Goal: Task Accomplishment & Management: Manage account settings

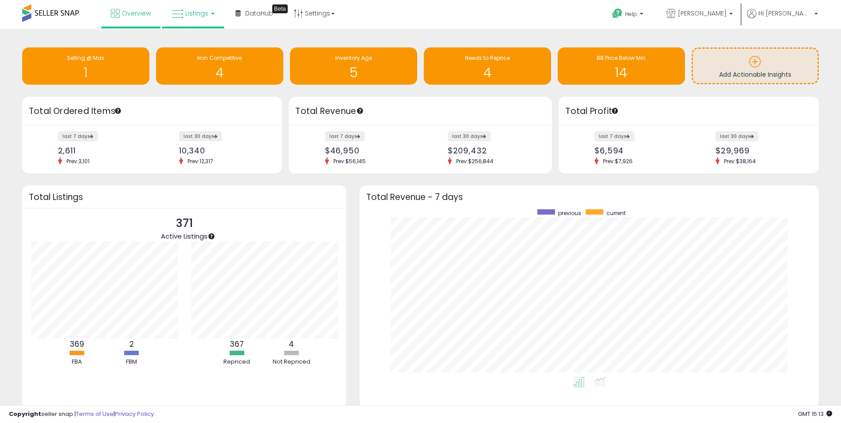
click at [197, 12] on span "Listings" at bounding box center [196, 13] width 23 height 9
click at [199, 37] on link at bounding box center [199, 46] width 61 height 18
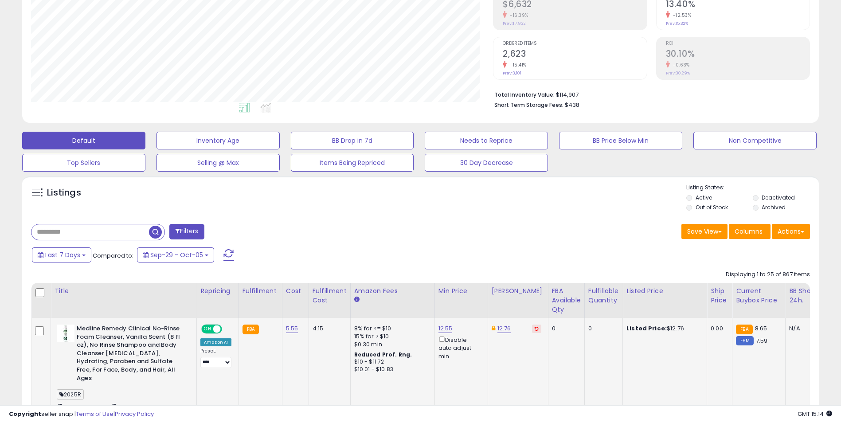
scroll to position [177, 0]
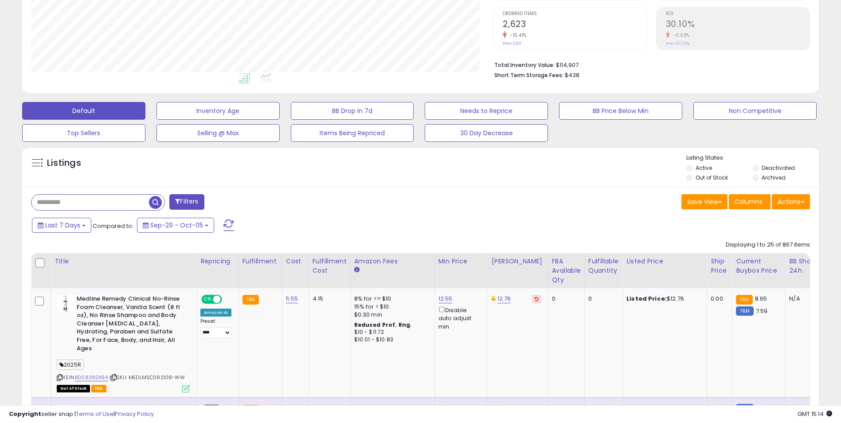
click at [70, 233] on div "Last 7 Days Compared to: Sep-29 - Oct-05" at bounding box center [322, 226] width 584 height 20
click at [71, 229] on span "Last 7 Days" at bounding box center [62, 225] width 35 height 9
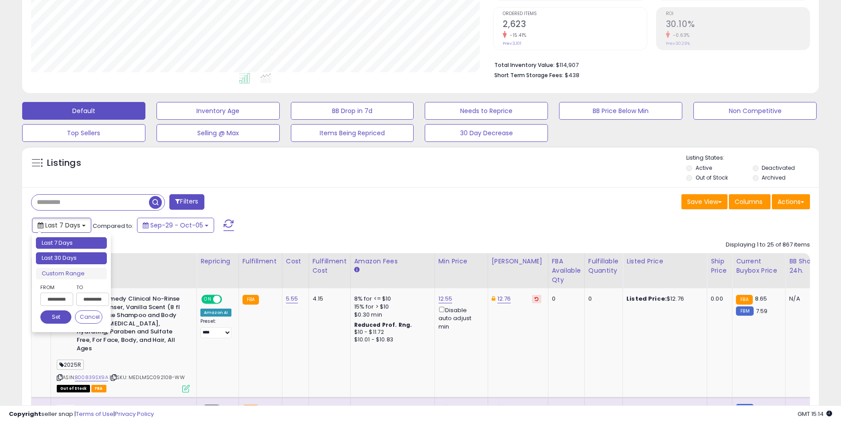
type input "**********"
click at [68, 258] on li "Last 30 Days" at bounding box center [71, 258] width 71 height 12
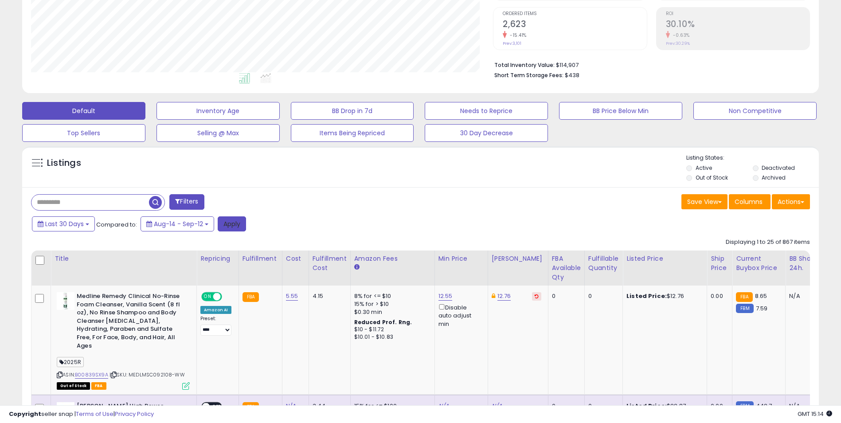
click at [242, 225] on button "Apply" at bounding box center [232, 223] width 28 height 15
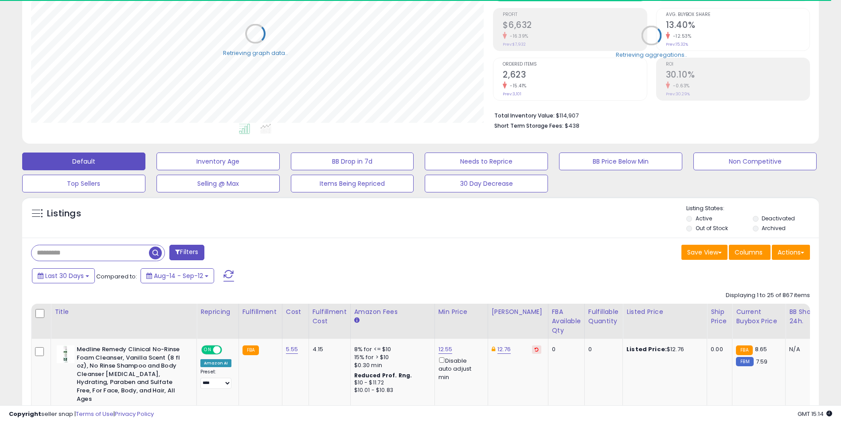
scroll to position [443015, 442735]
click at [796, 256] on button "Actions" at bounding box center [791, 252] width 38 height 15
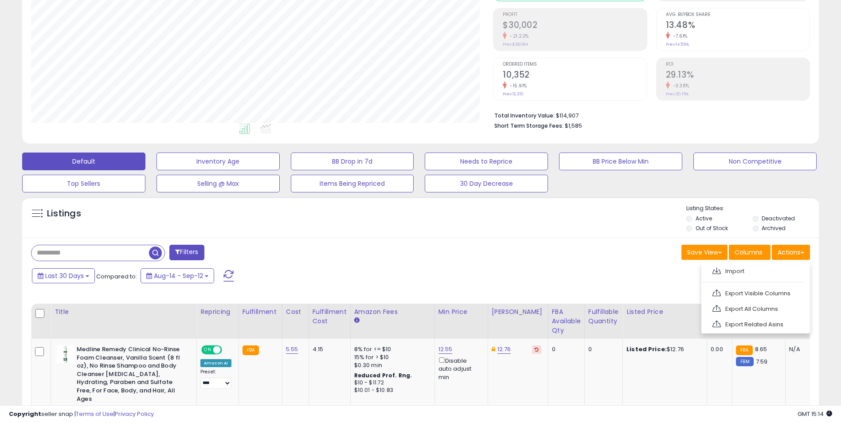
click at [755, 316] on ul "Import Export Visible Columns Export All Columns Export Related Asins" at bounding box center [755, 297] width 109 height 71
click at [782, 257] on button "Actions" at bounding box center [791, 252] width 38 height 15
click at [768, 305] on link "Export All Columns" at bounding box center [754, 309] width 97 height 14
click at [787, 253] on button "Actions" at bounding box center [791, 252] width 38 height 15
click at [775, 304] on link "Export All Columns" at bounding box center [754, 309] width 97 height 14
